Goal: Complete application form

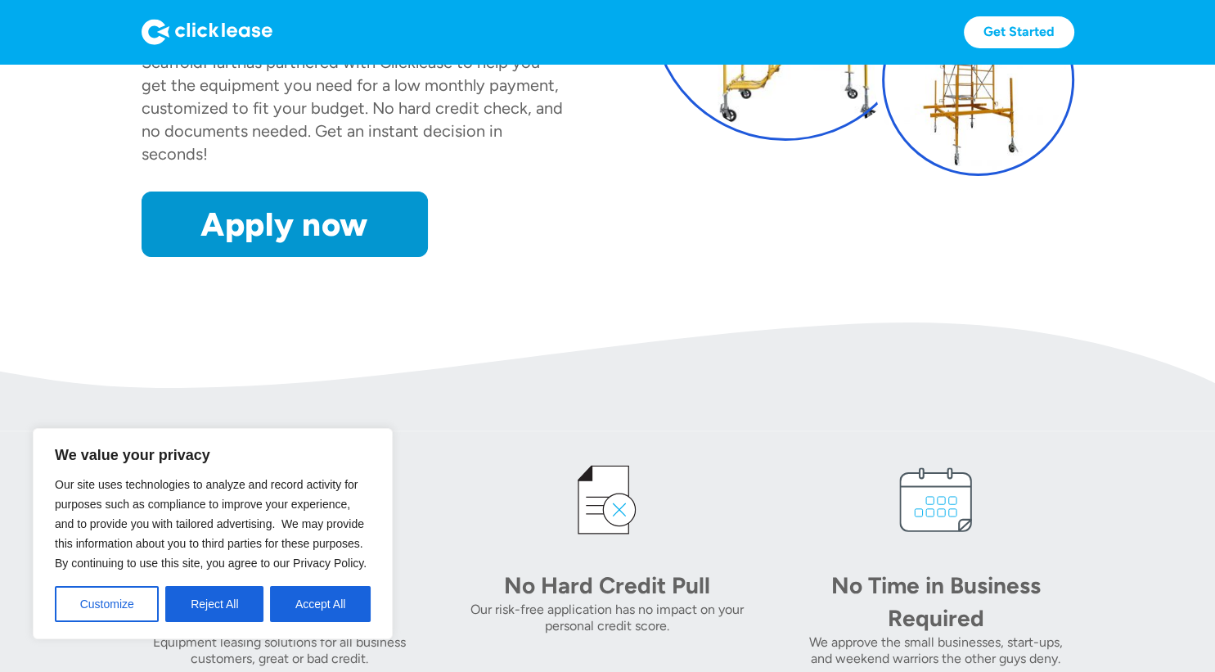
scroll to position [309, 0]
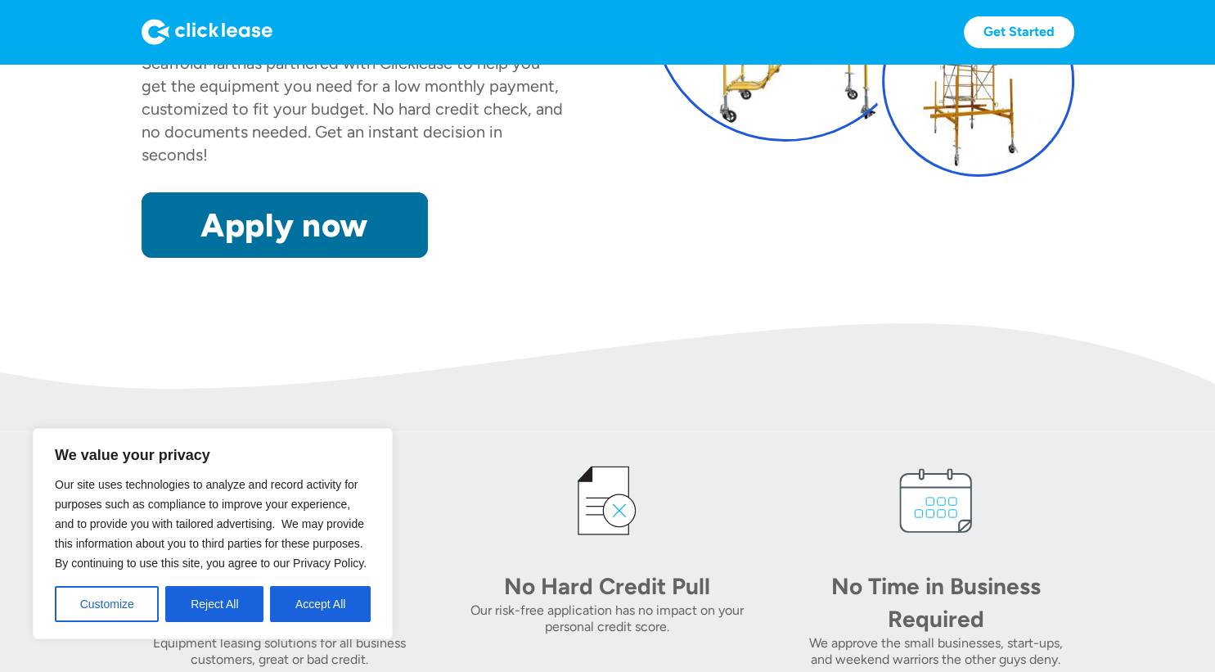
click at [331, 222] on link "Apply now" at bounding box center [285, 224] width 286 height 65
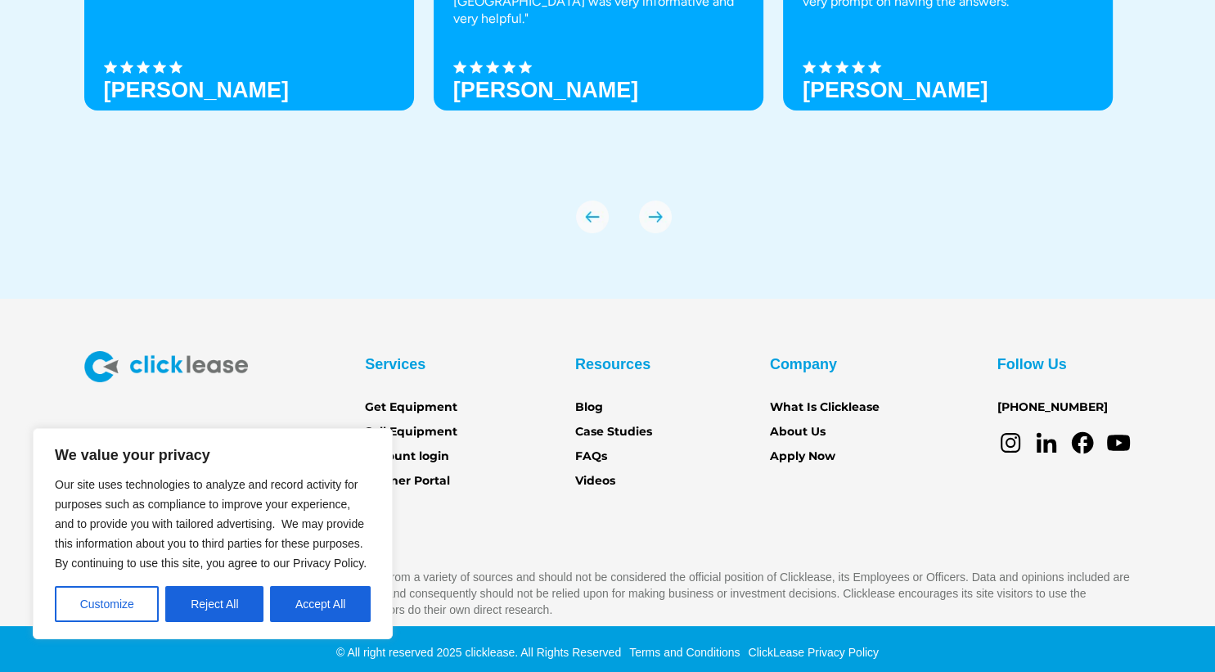
scroll to position [5755, 0]
